Goal: Transaction & Acquisition: Purchase product/service

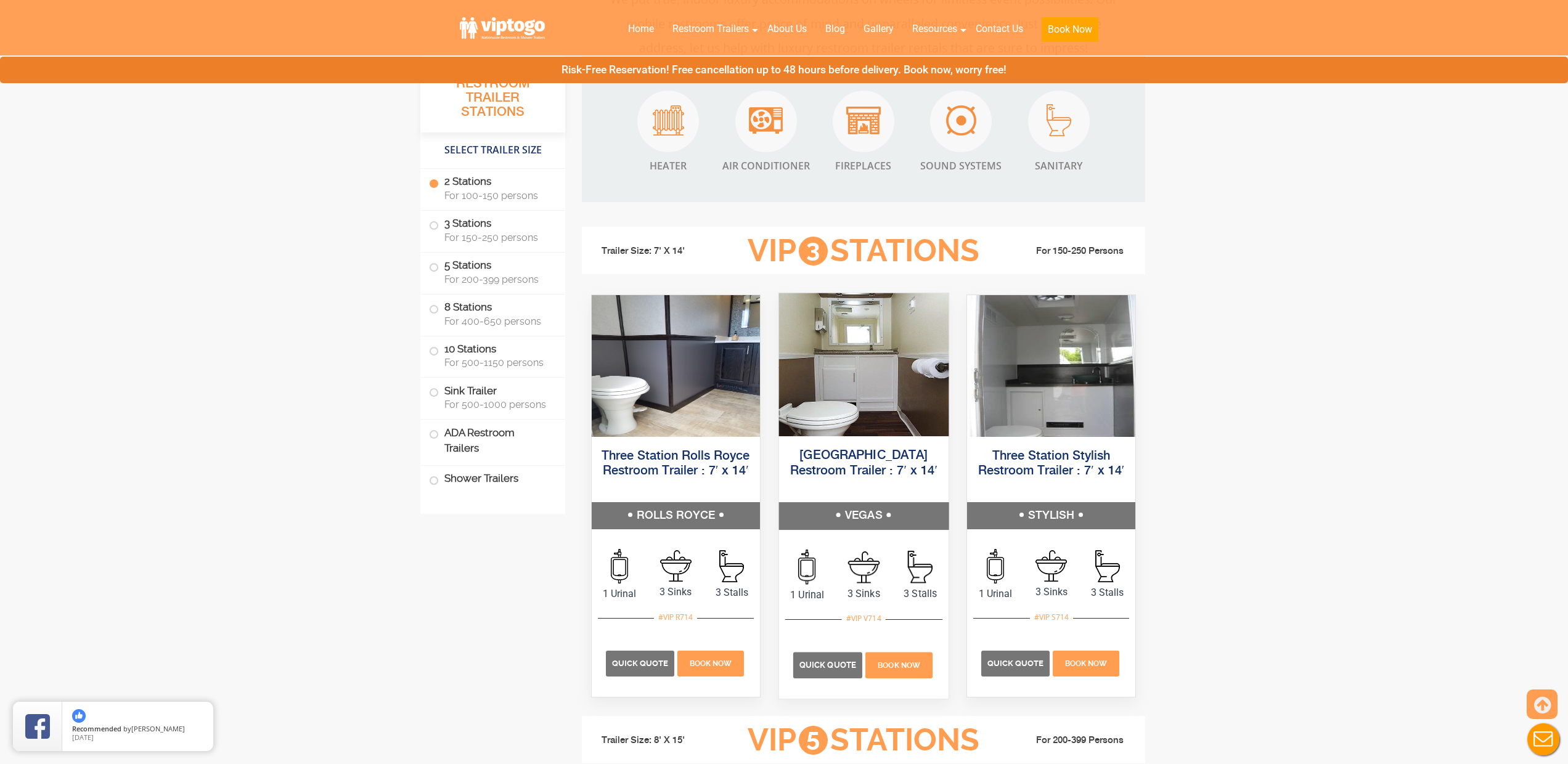
scroll to position [1201, 0]
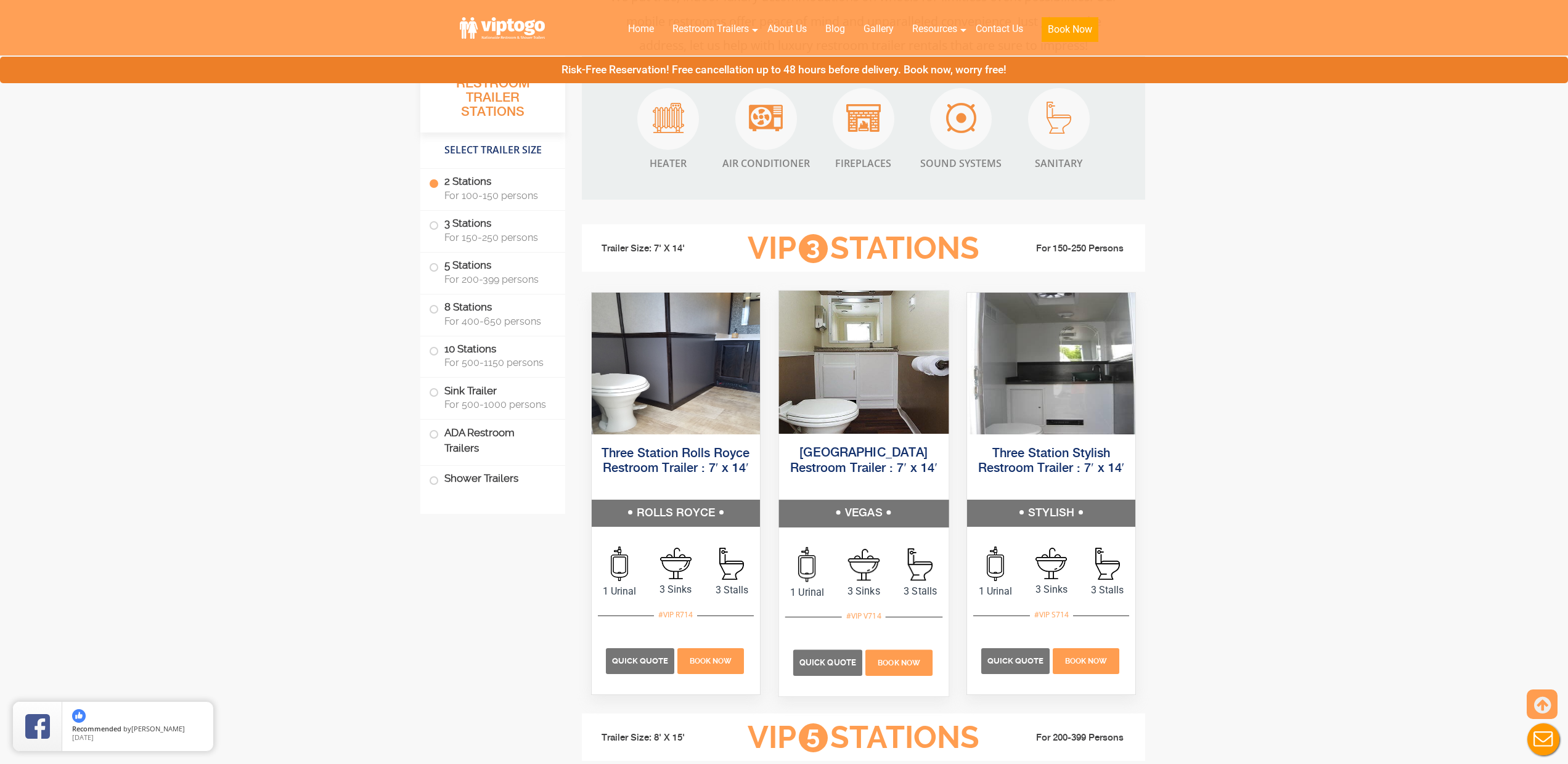
click at [848, 426] on img at bounding box center [863, 361] width 170 height 143
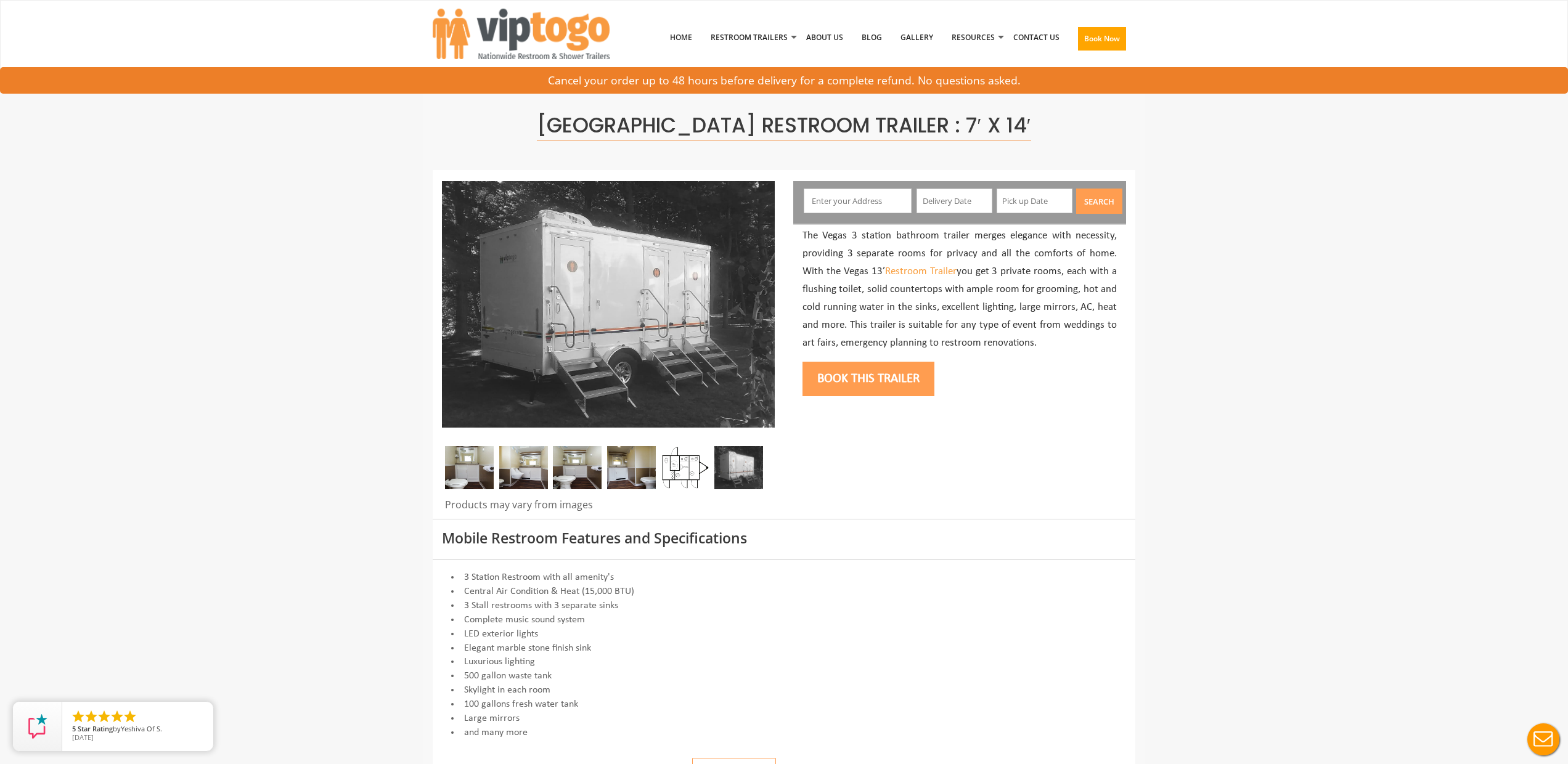
click at [683, 474] on img at bounding box center [685, 467] width 49 height 43
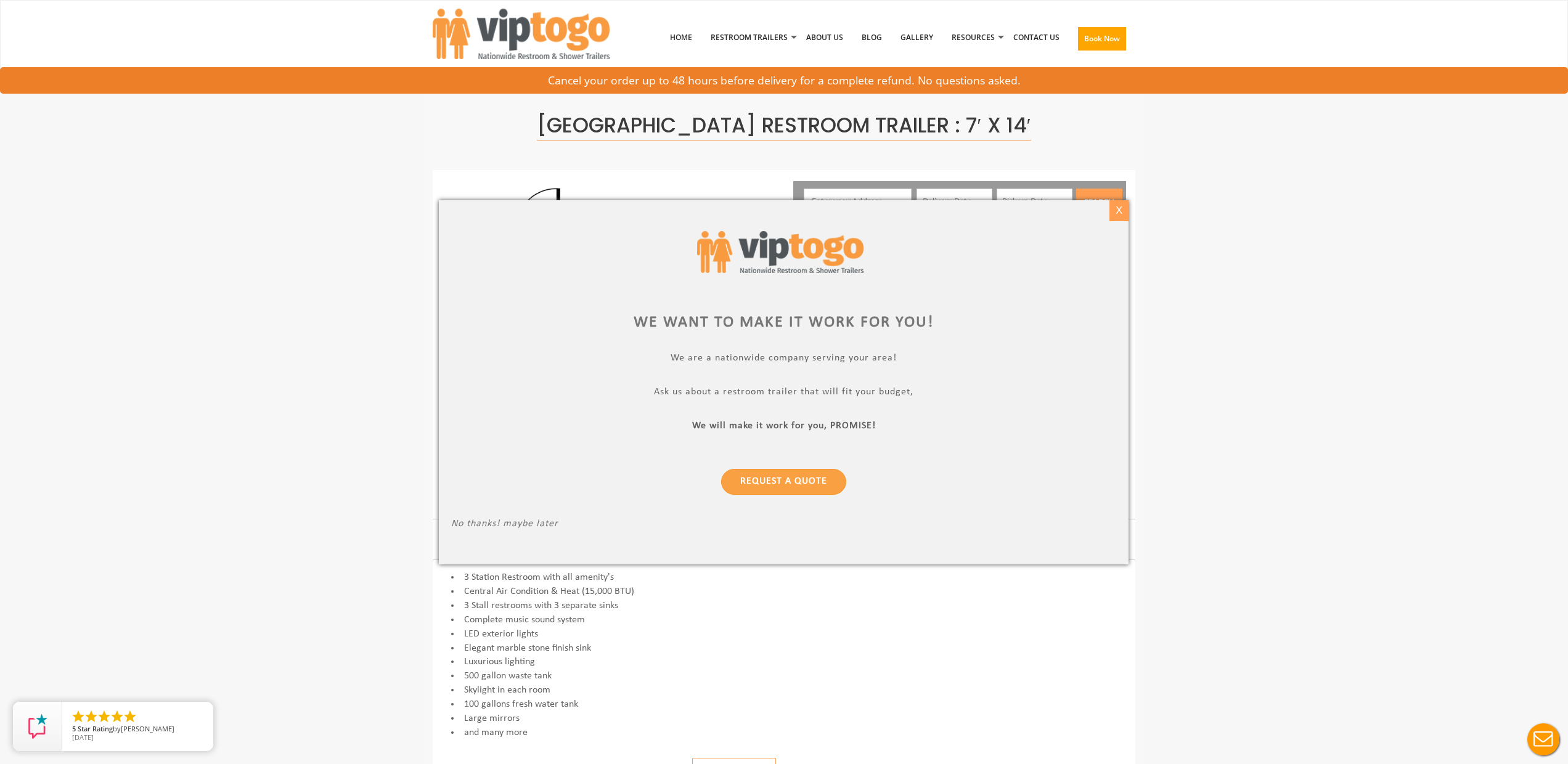
click at [1114, 218] on div "X" at bounding box center [1119, 211] width 19 height 21
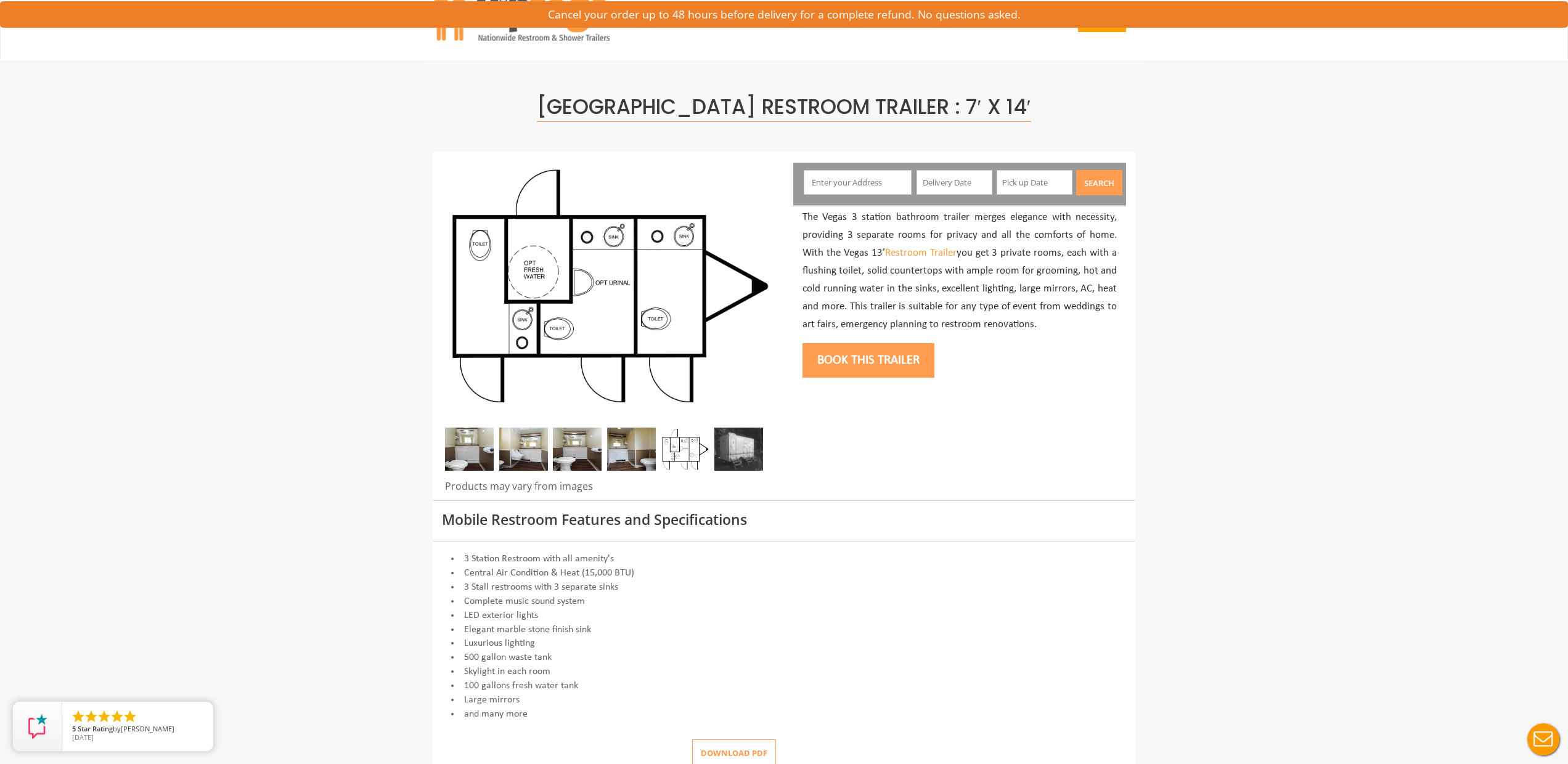
scroll to position [19, 0]
